Goal: Information Seeking & Learning: Learn about a topic

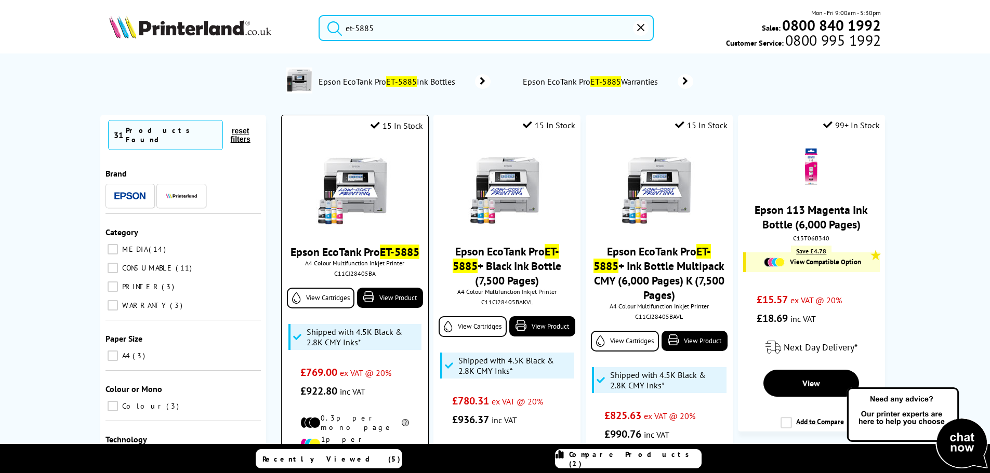
type input "et-5885"
drag, startPoint x: 356, startPoint y: 184, endPoint x: 340, endPoint y: 183, distance: 16.7
click at [355, 184] on img at bounding box center [355, 188] width 78 height 78
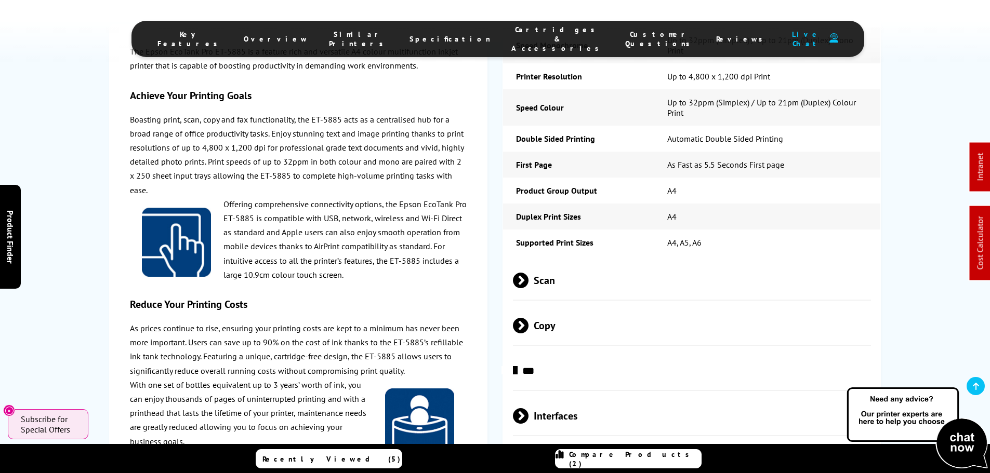
scroll to position [1807, 0]
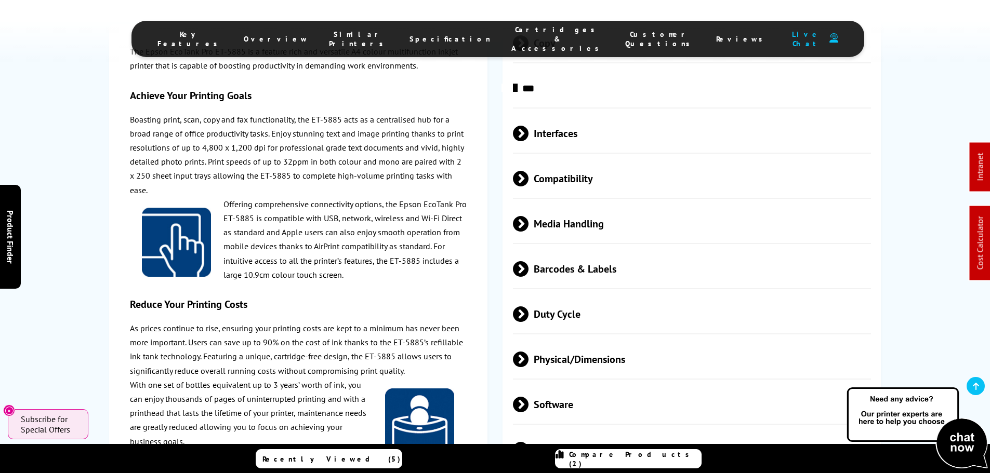
click at [604, 208] on span "Media Handling" at bounding box center [692, 223] width 358 height 39
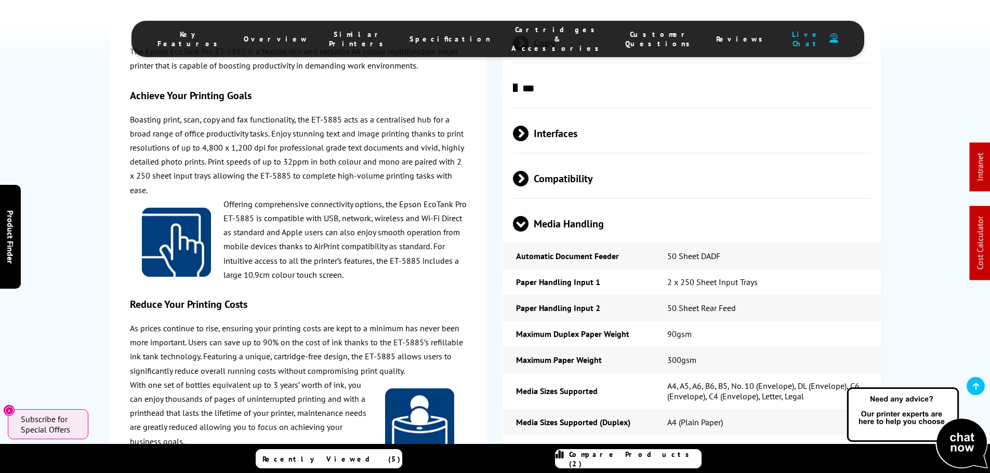
click at [604, 208] on span "Media Handling" at bounding box center [692, 223] width 358 height 39
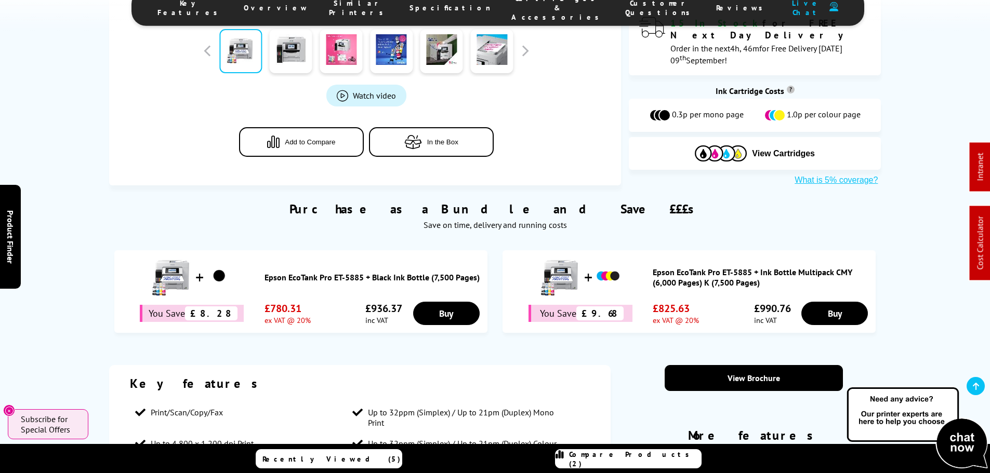
scroll to position [0, 0]
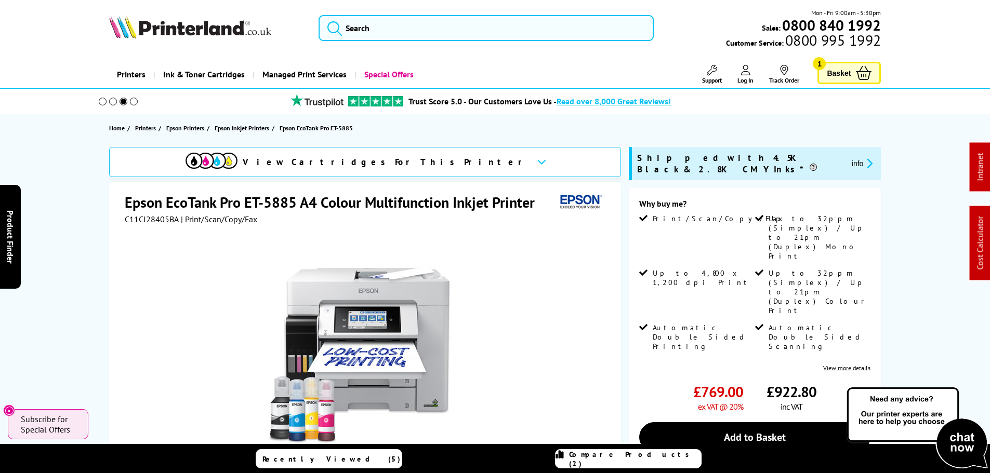
click at [130, 218] on span "C11CJ28405BA" at bounding box center [152, 219] width 54 height 10
click at [131, 218] on span "C11CJ28405BA" at bounding box center [152, 219] width 54 height 10
copy span "C11CJ28405BA"
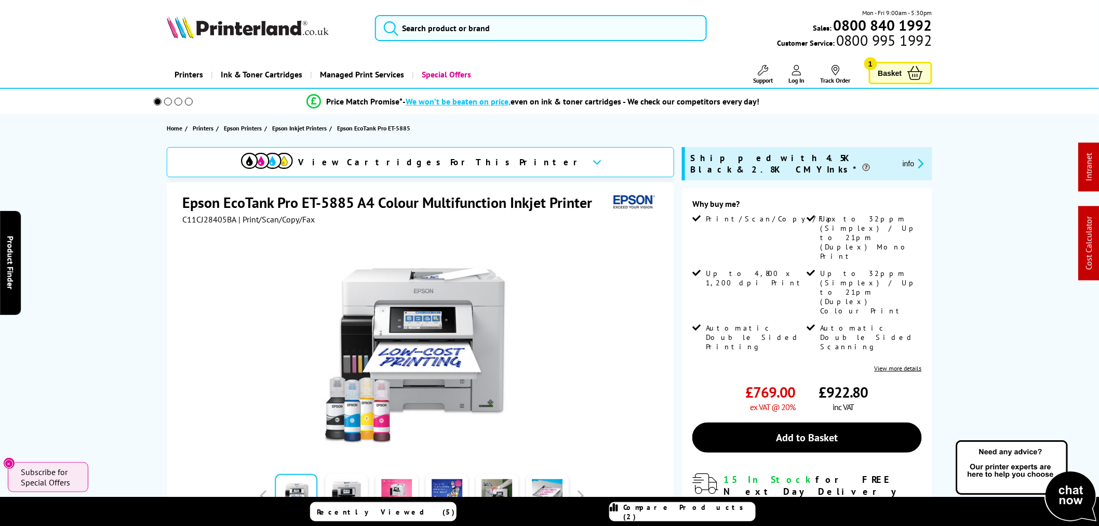
click at [313, 244] on div at bounding box center [421, 341] width 479 height 235
